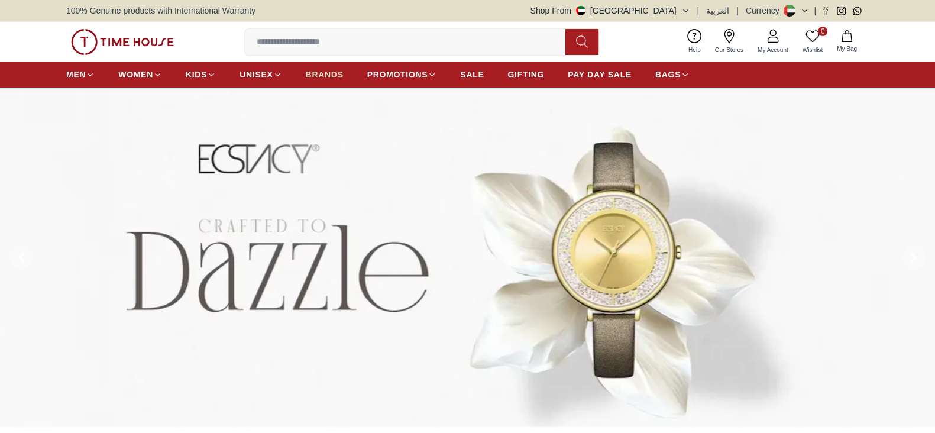
click at [330, 74] on span "BRANDS" at bounding box center [325, 75] width 38 height 12
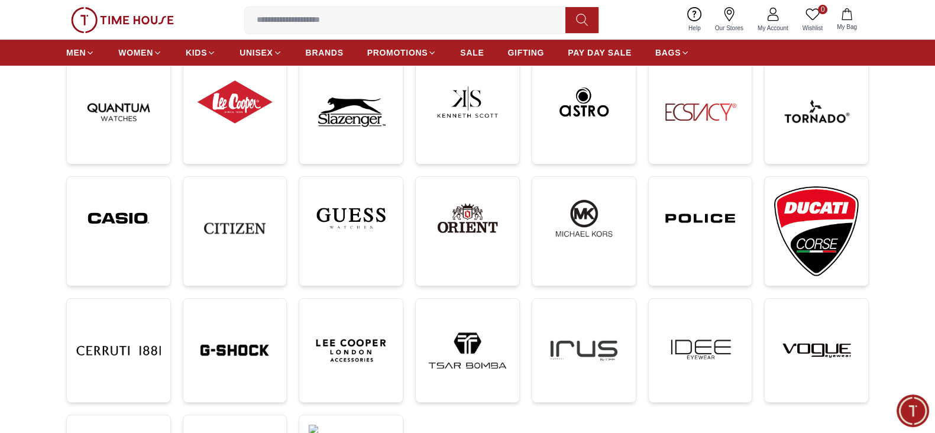
scroll to position [196, 0]
click at [469, 232] on img at bounding box center [467, 218] width 85 height 64
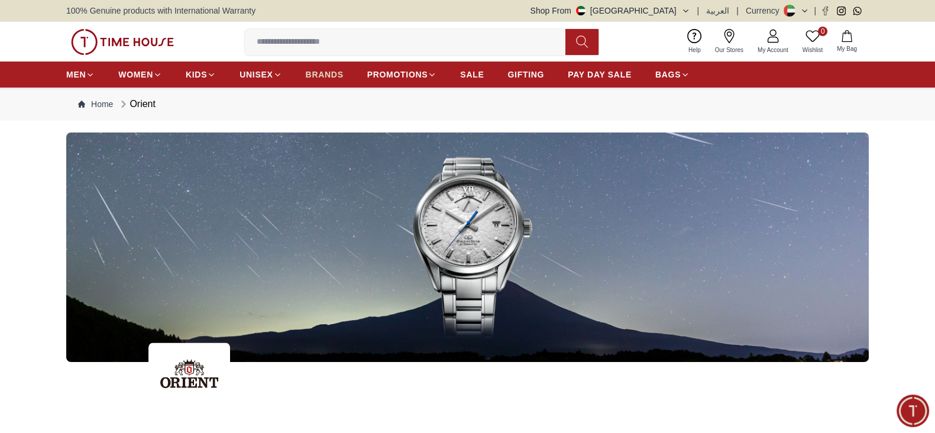
click at [328, 70] on span "BRANDS" at bounding box center [325, 75] width 38 height 12
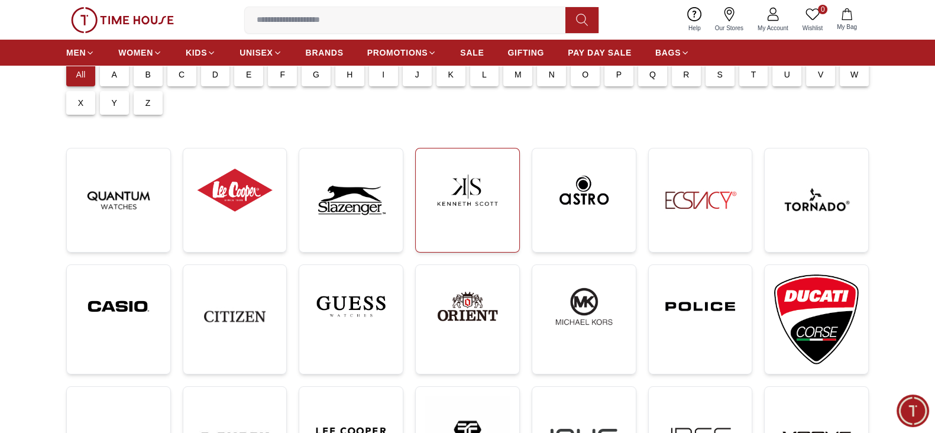
scroll to position [201, 0]
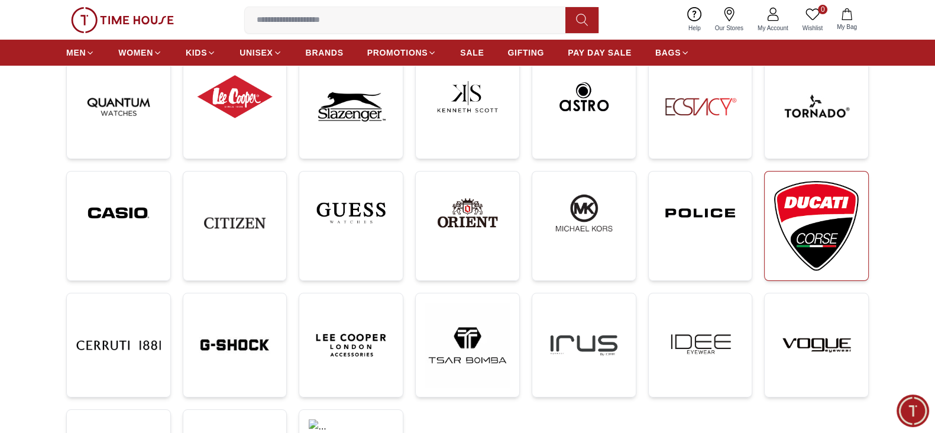
click at [791, 241] on img at bounding box center [816, 226] width 85 height 90
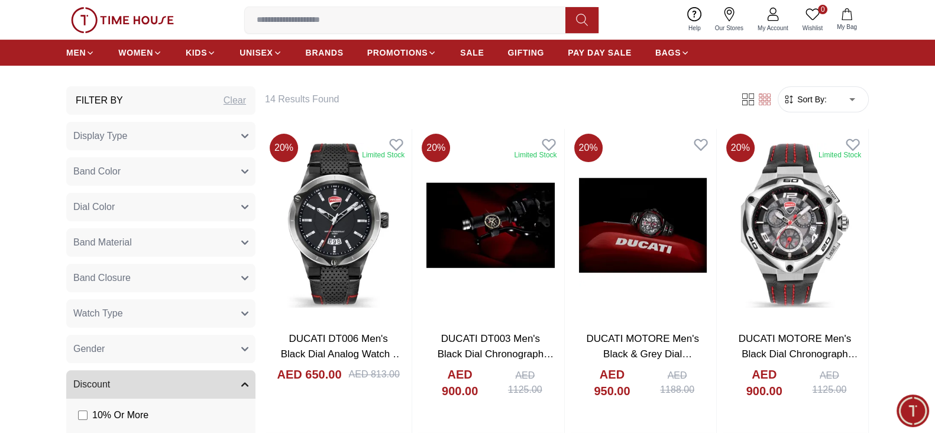
scroll to position [480, 0]
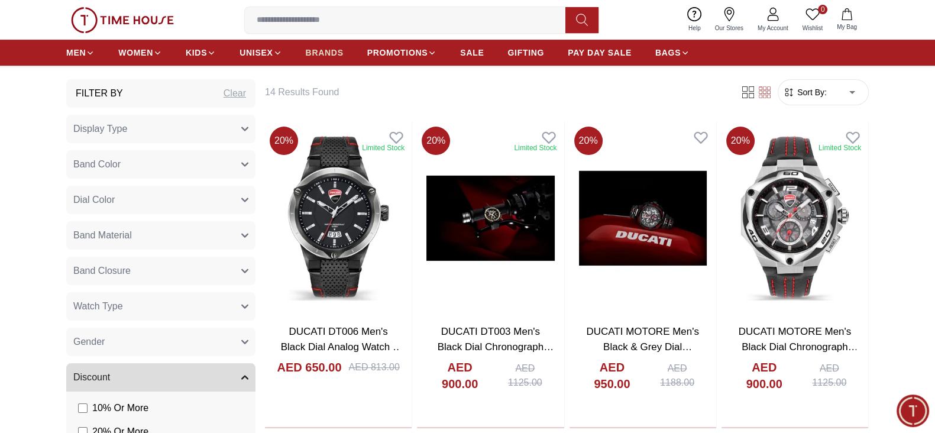
click at [329, 57] on span "BRANDS" at bounding box center [325, 53] width 38 height 12
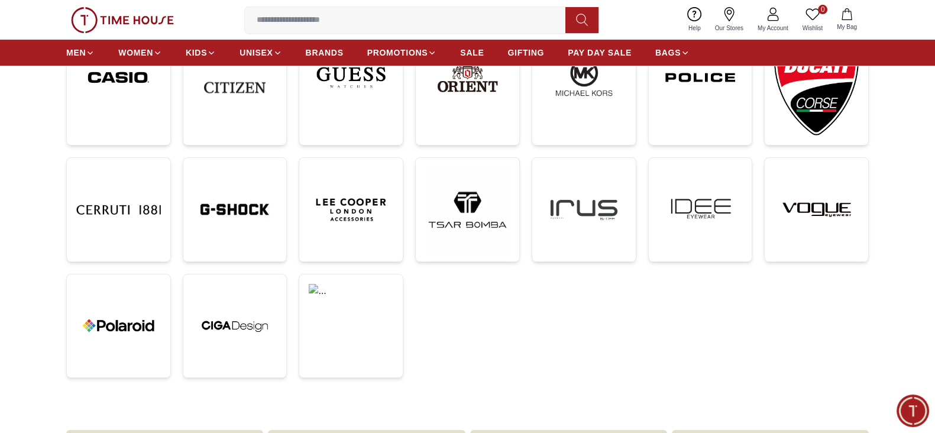
scroll to position [335, 0]
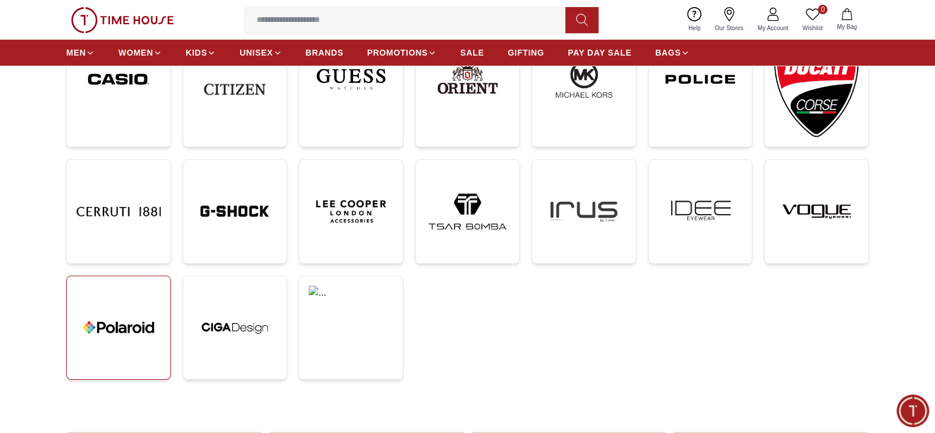
click at [124, 308] on img at bounding box center [118, 328] width 85 height 85
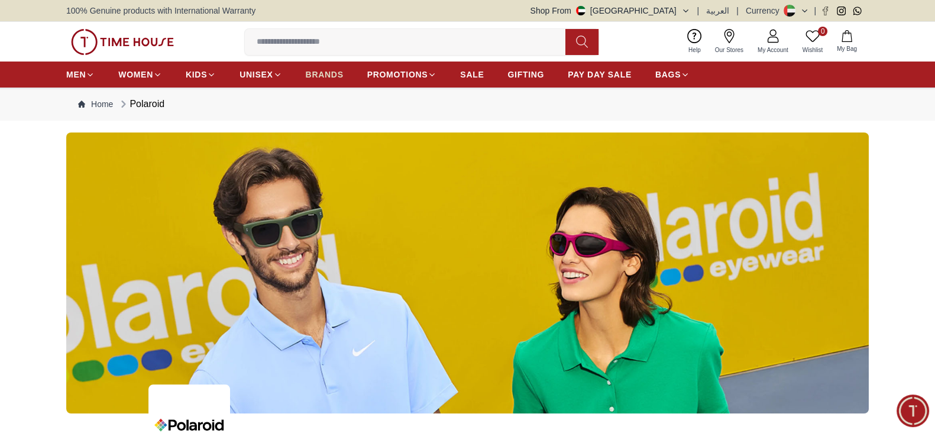
click at [341, 75] on span "BRANDS" at bounding box center [325, 75] width 38 height 12
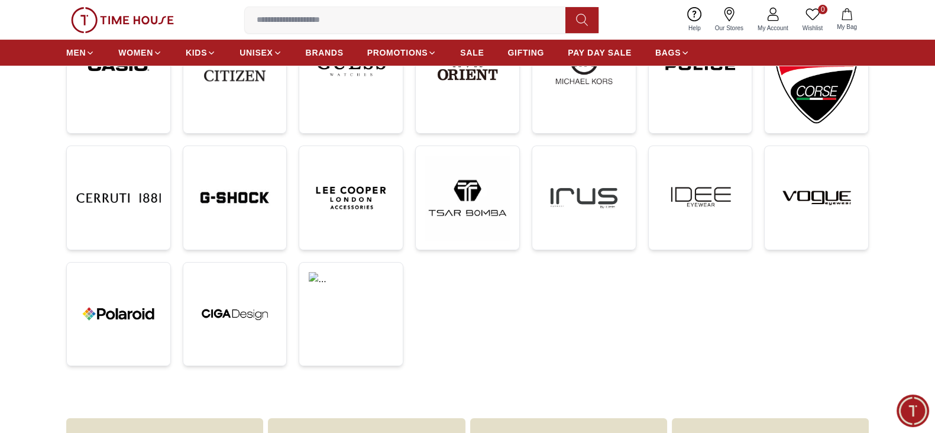
scroll to position [349, 0]
click at [483, 202] on img at bounding box center [467, 197] width 85 height 85
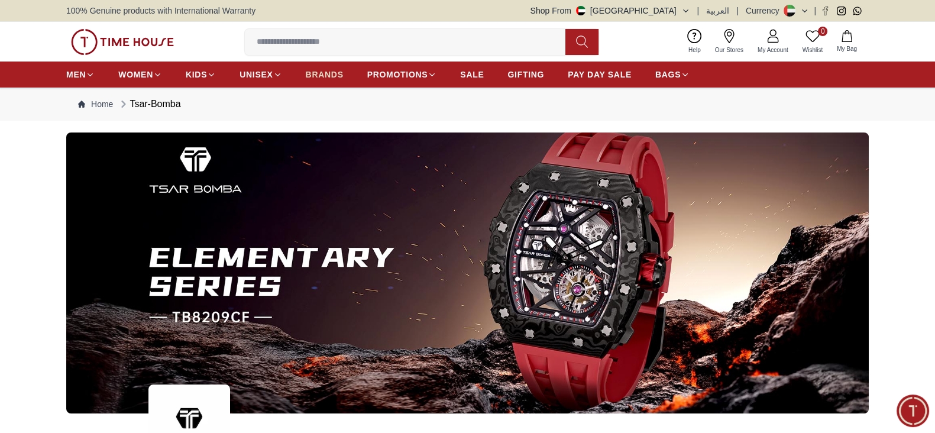
click at [334, 70] on span "BRANDS" at bounding box center [325, 75] width 38 height 12
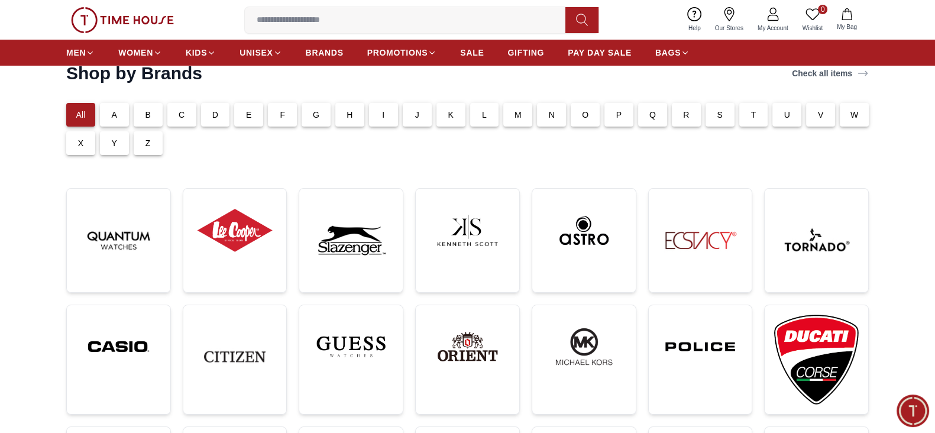
scroll to position [70, 0]
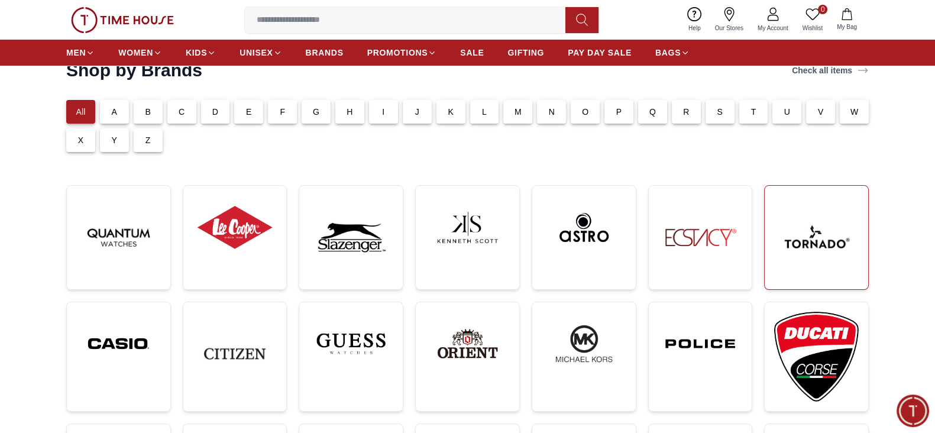
click at [823, 246] on img at bounding box center [816, 237] width 85 height 85
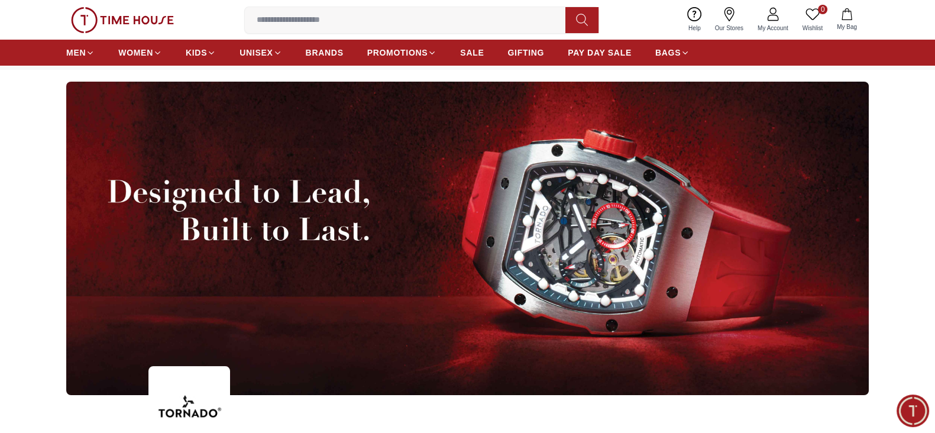
scroll to position [51, 0]
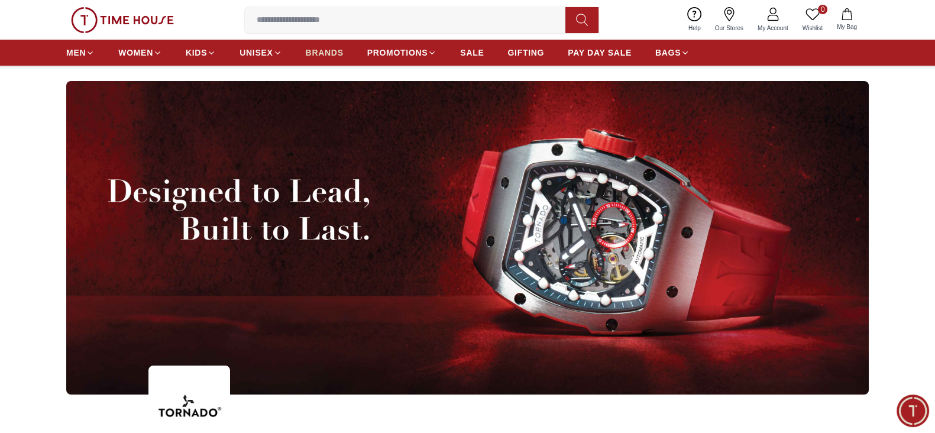
click at [329, 49] on span "BRANDS" at bounding box center [325, 53] width 38 height 12
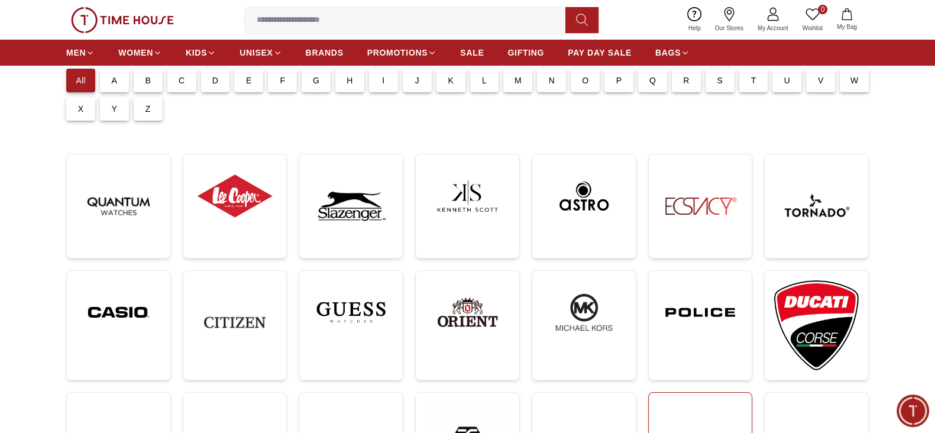
scroll to position [77, 0]
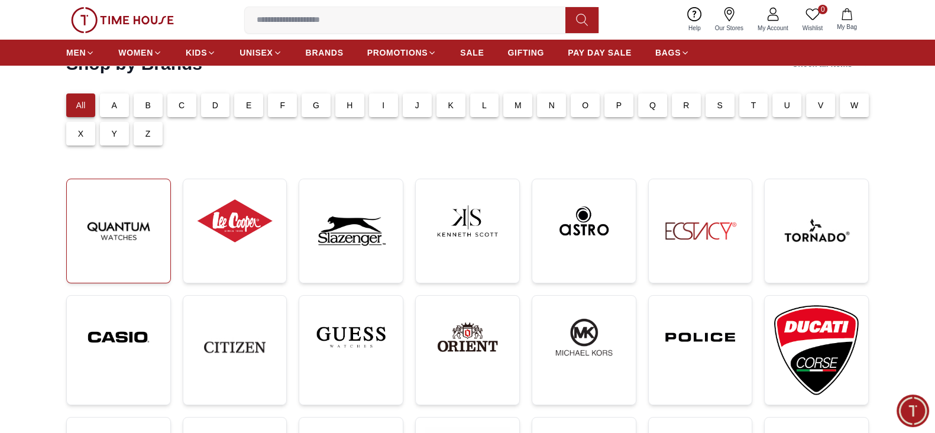
click at [137, 241] on img at bounding box center [118, 231] width 85 height 85
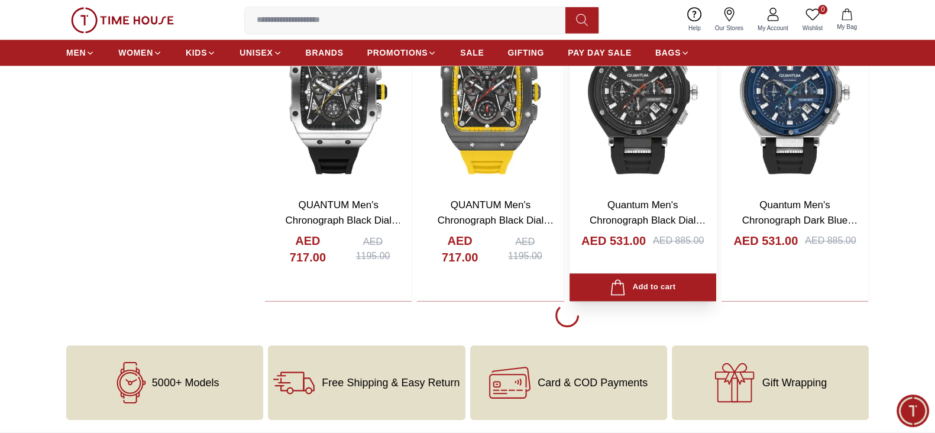
scroll to position [1873, 0]
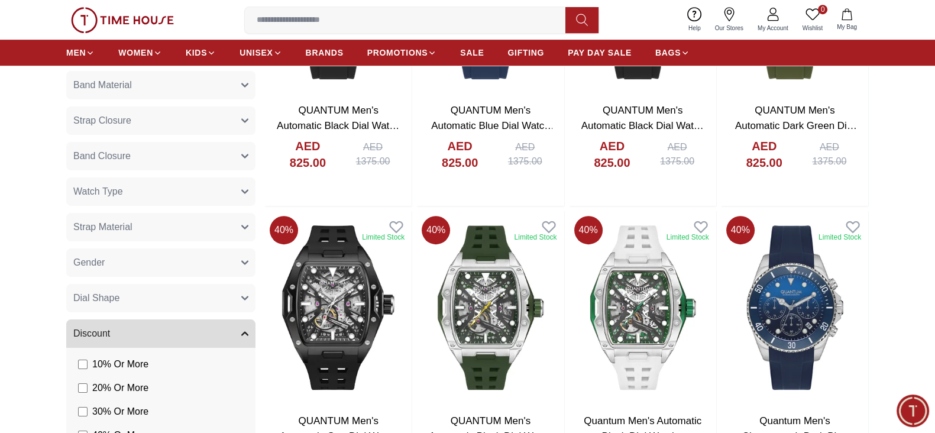
scroll to position [720, 0]
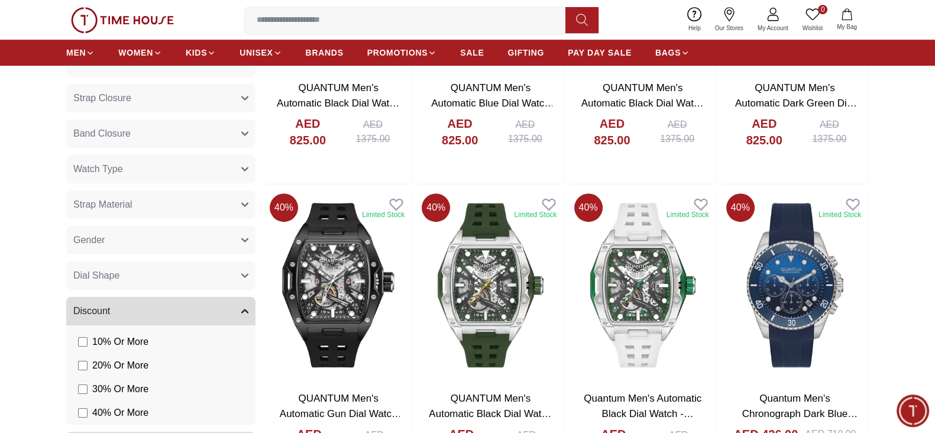
click at [163, 174] on button "Watch Type" at bounding box center [160, 169] width 189 height 28
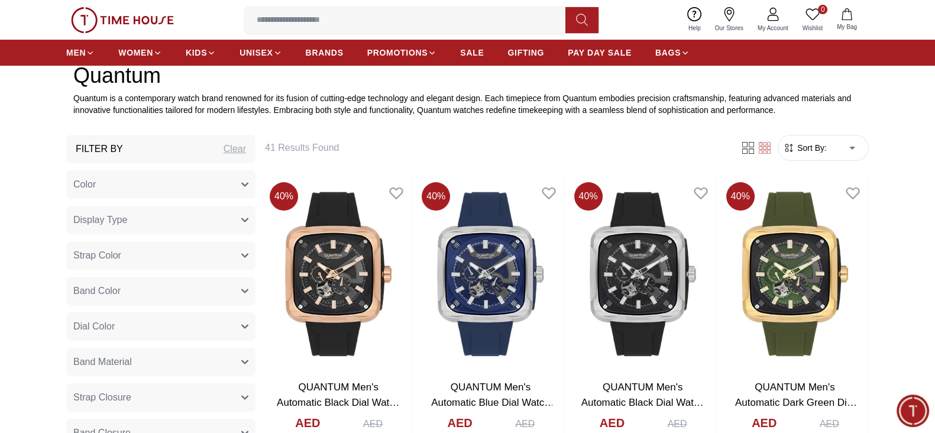
scroll to position [418, 0]
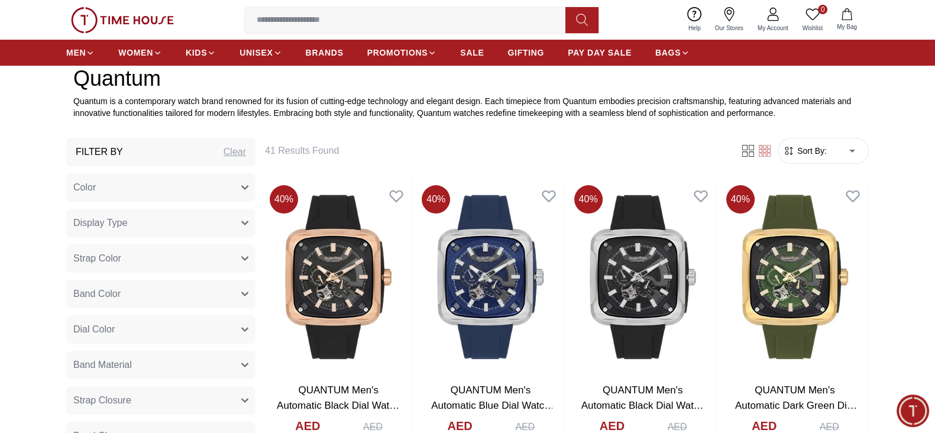
click at [245, 220] on icon "button" at bounding box center [244, 222] width 7 height 7
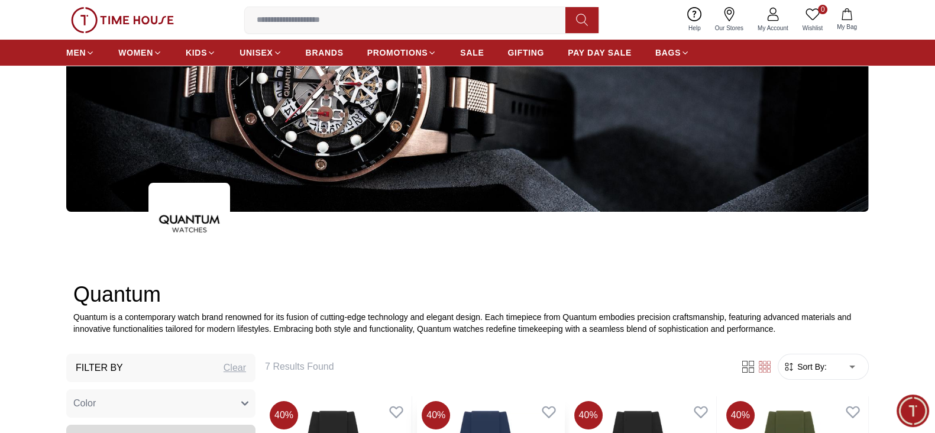
scroll to position [169, 0]
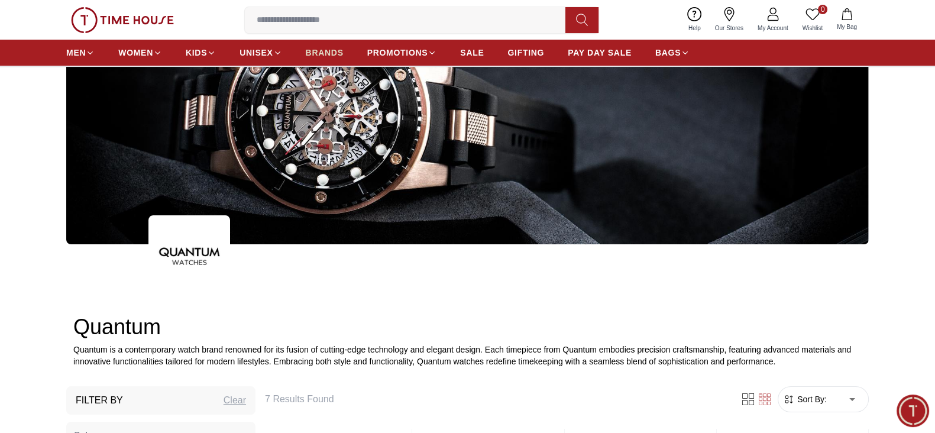
click at [332, 53] on span "BRANDS" at bounding box center [325, 53] width 38 height 12
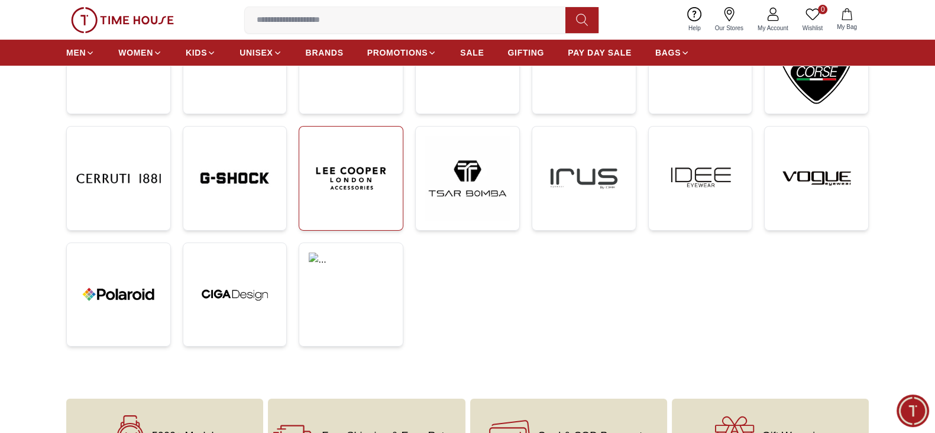
scroll to position [369, 0]
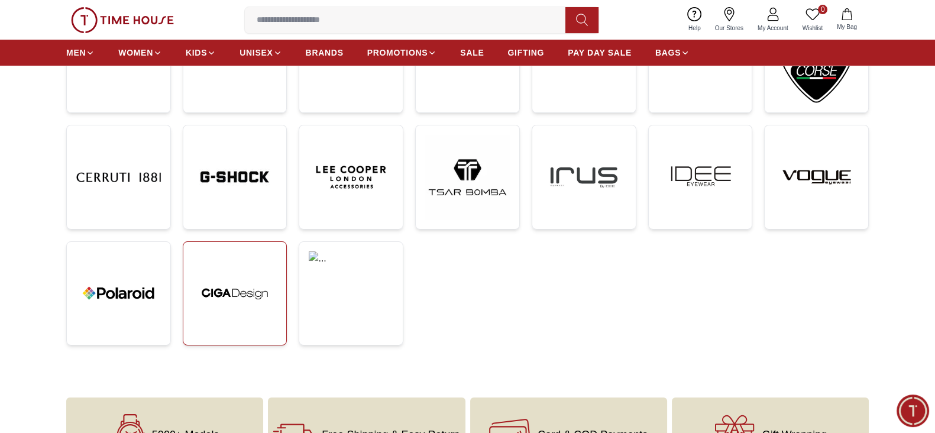
click at [246, 328] on img at bounding box center [235, 293] width 85 height 85
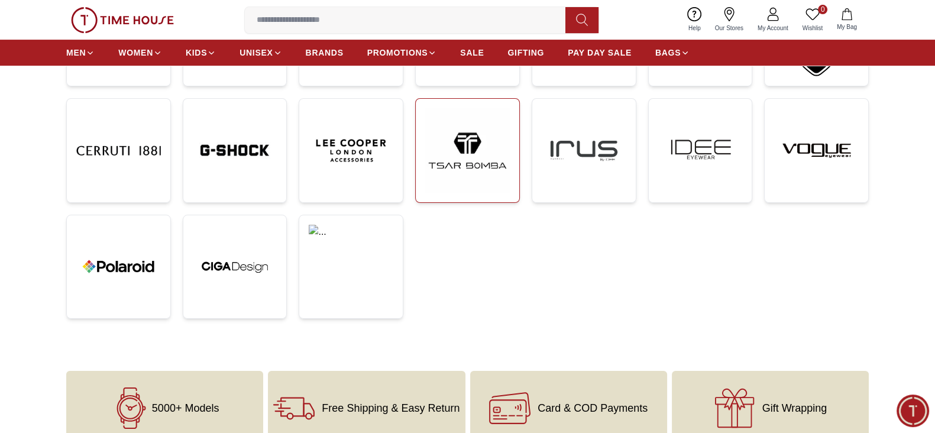
scroll to position [396, 0]
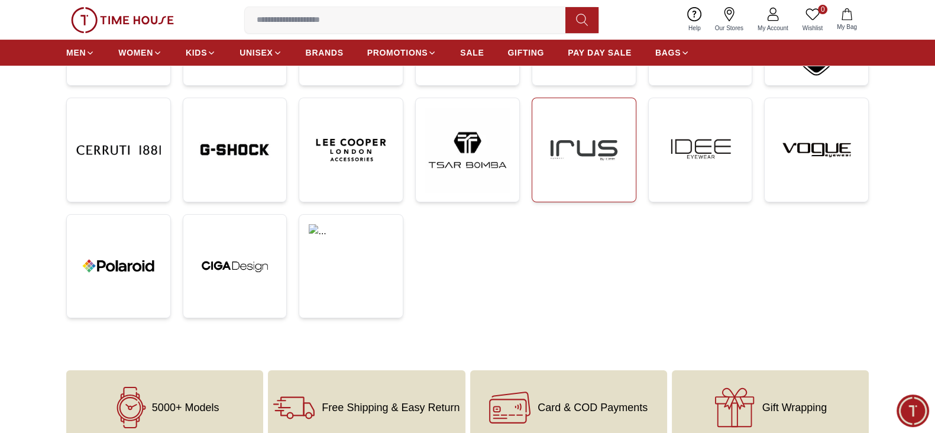
click at [549, 186] on img at bounding box center [584, 150] width 85 height 85
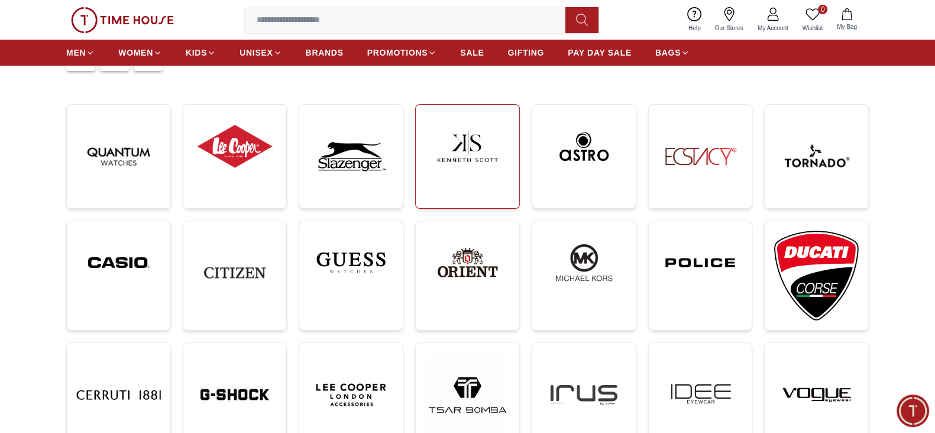
scroll to position [101, 0]
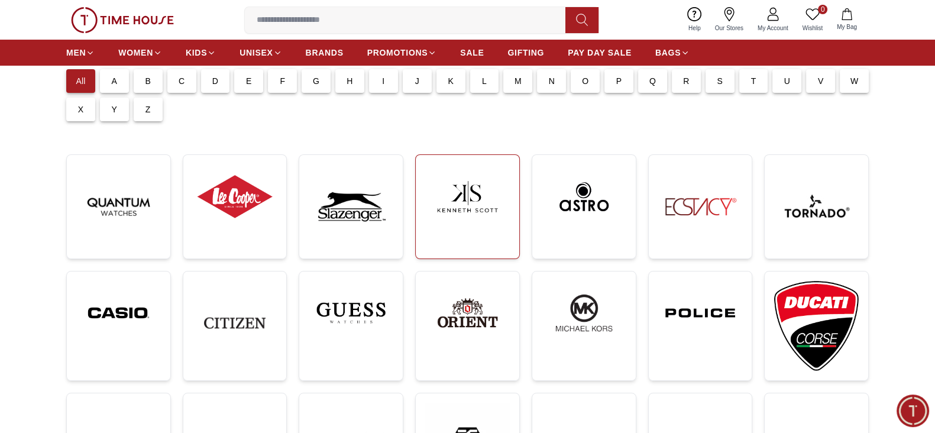
click at [484, 185] on img at bounding box center [467, 196] width 85 height 64
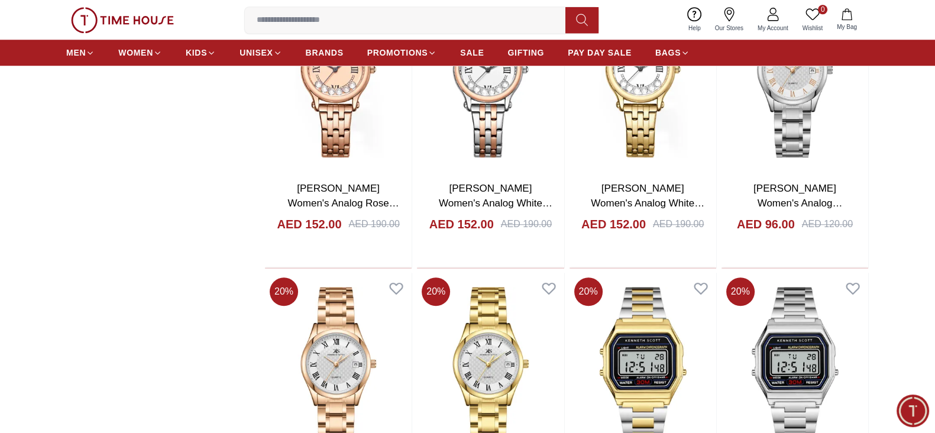
scroll to position [1254, 0]
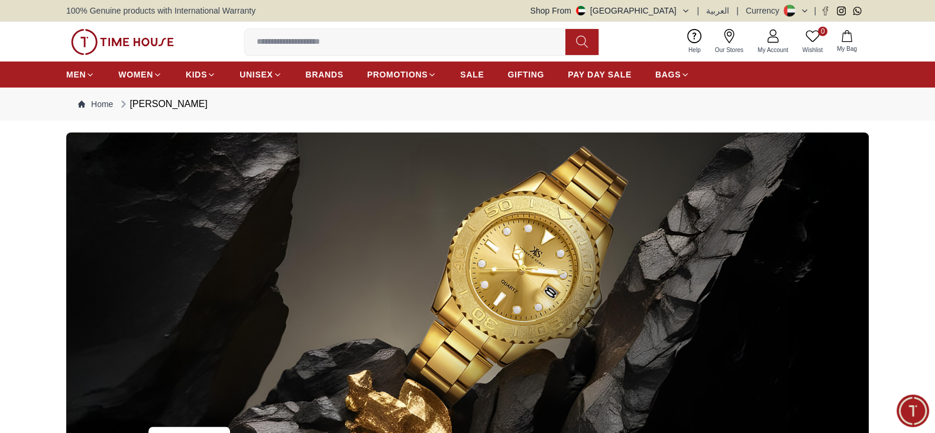
click at [683, 10] on button "Shop From UAE" at bounding box center [611, 11] width 160 height 12
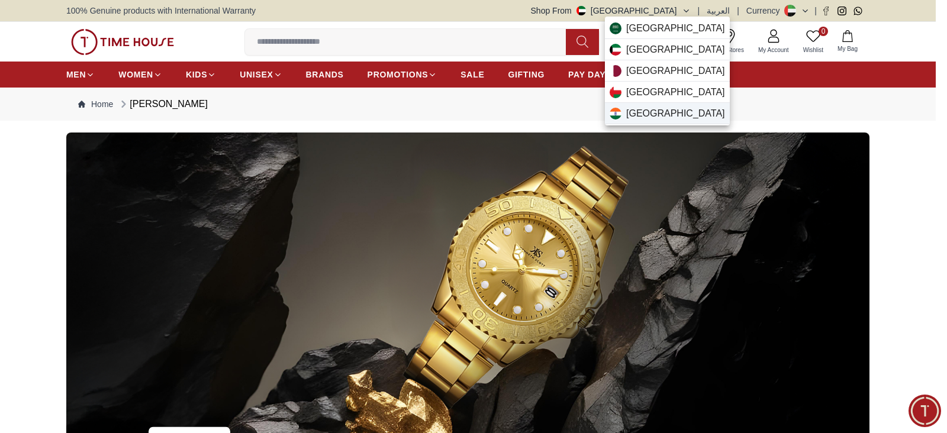
click at [633, 119] on span "India" at bounding box center [675, 113] width 99 height 14
